Goal: Find specific fact: Find specific fact

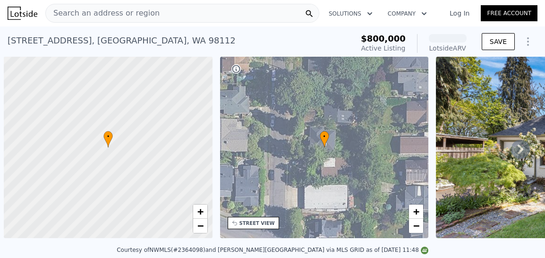
scroll to position [0, 4]
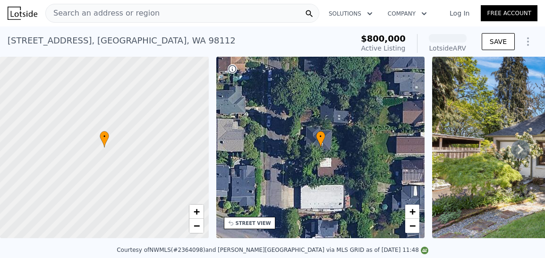
click at [136, 37] on div "1814 25th Ave E , Seattle , WA 98112" at bounding box center [122, 40] width 228 height 13
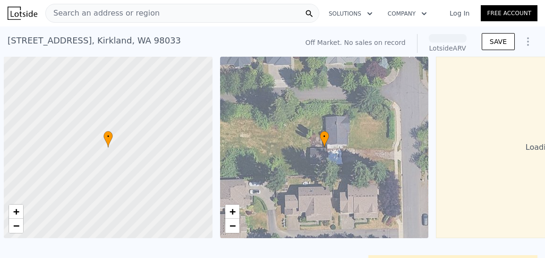
scroll to position [0, 4]
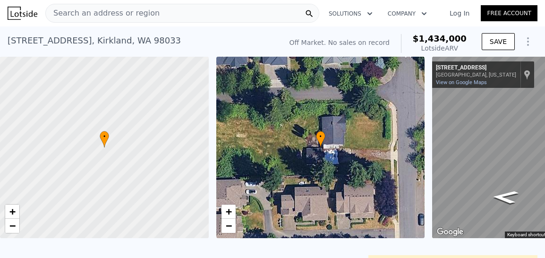
click at [152, 41] on div "9245 126th Ave NE , Kirkland , WA 98033" at bounding box center [94, 40] width 173 height 13
copy div "98033"
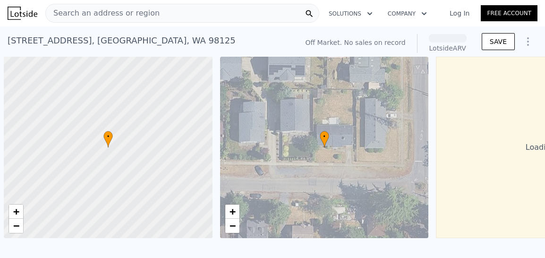
scroll to position [0, 4]
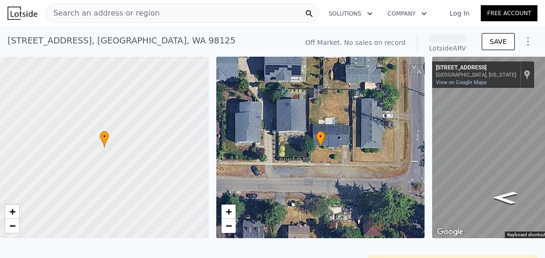
click at [147, 42] on div "2348 NE 127th St , Seattle , WA 98125" at bounding box center [122, 40] width 228 height 13
copy div "98125"
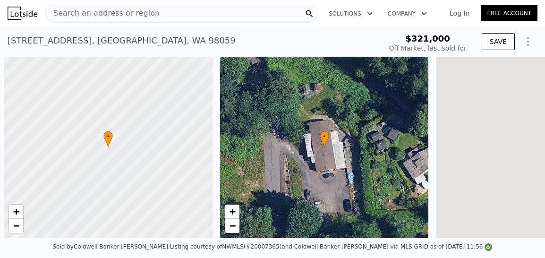
scroll to position [0, 4]
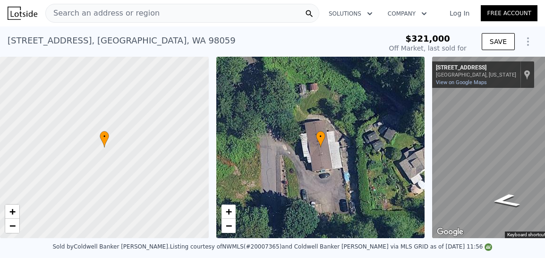
click at [173, 40] on div "8052 136th Ave SE , King County , WA 98059" at bounding box center [122, 40] width 228 height 13
copy div "98059"
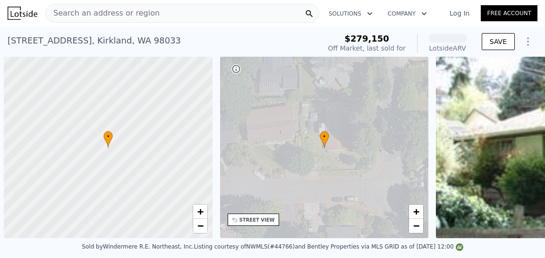
scroll to position [0, 4]
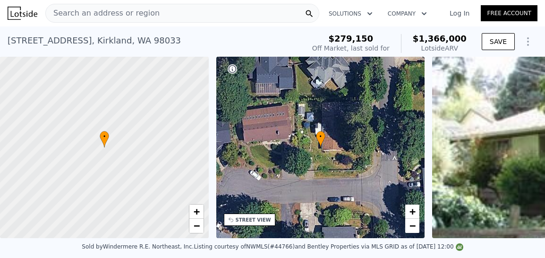
click at [158, 40] on div "[STREET_ADDRESS]" at bounding box center [94, 40] width 173 height 13
